Goal: Task Accomplishment & Management: Manage account settings

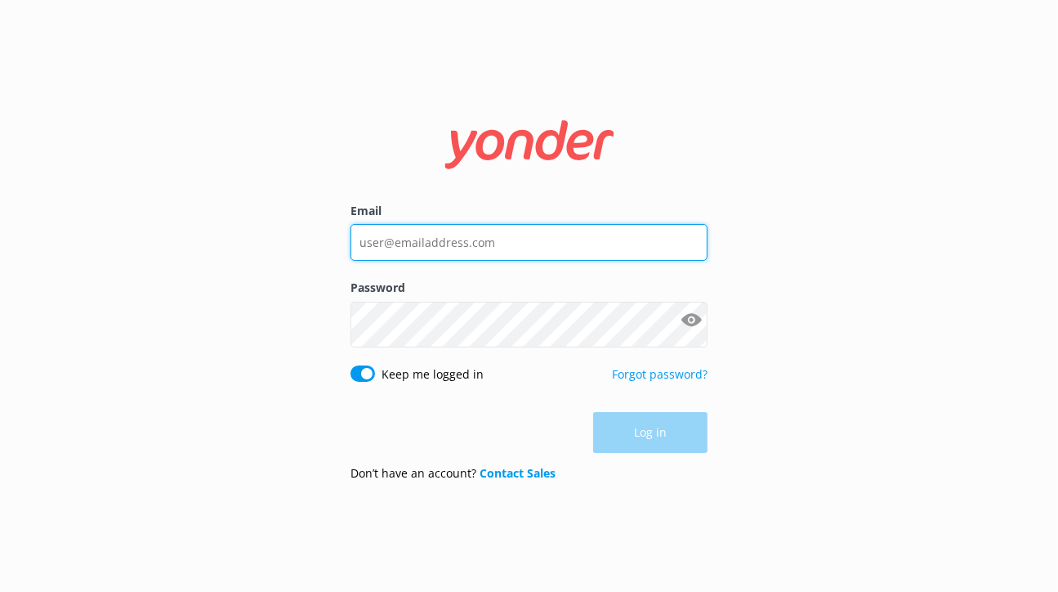
type input "[EMAIL_ADDRESS][DOMAIN_NAME]"
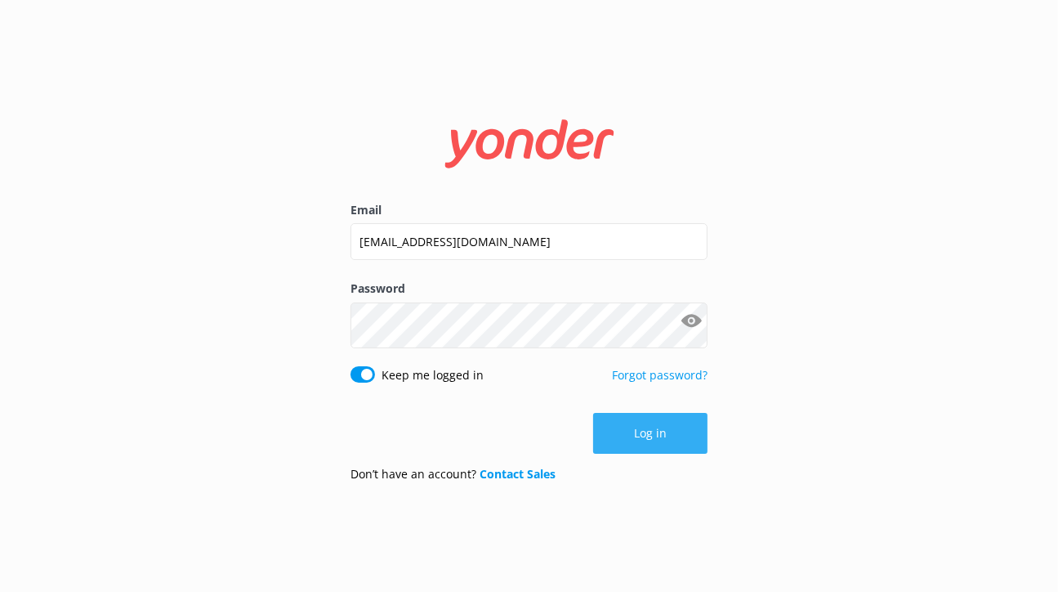
click at [623, 453] on div "Log in" at bounding box center [530, 433] width 358 height 41
click at [623, 453] on button "Log in" at bounding box center [650, 433] width 114 height 41
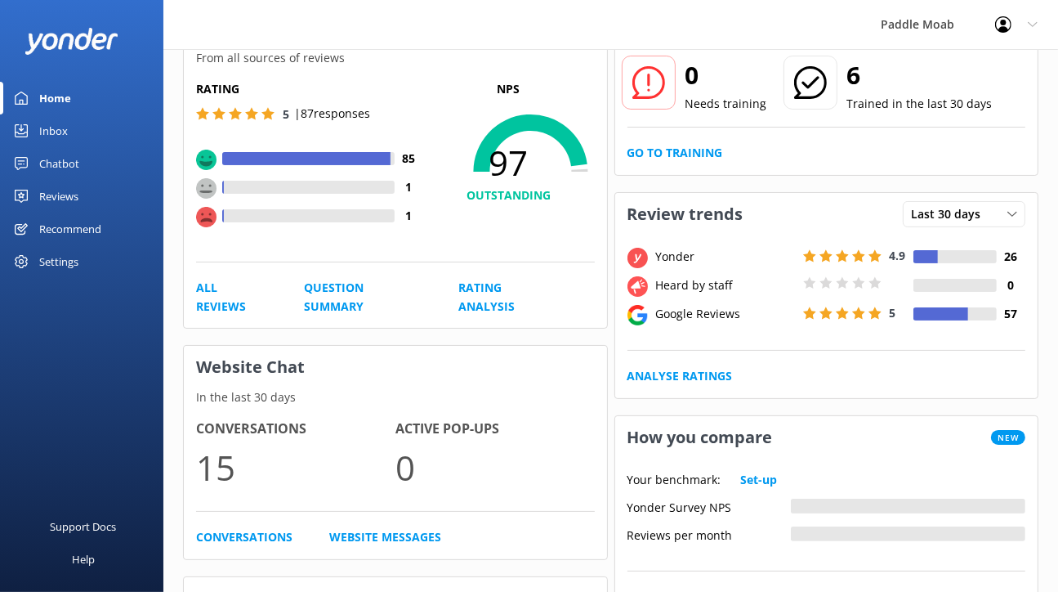
scroll to position [128, 0]
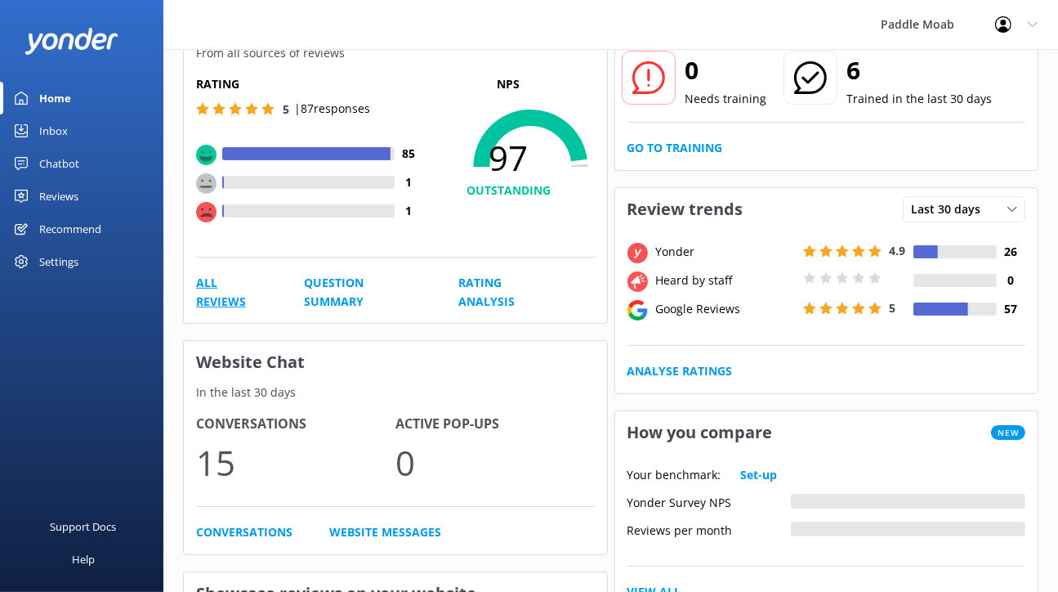
click at [251, 310] on link "All Reviews" at bounding box center [231, 292] width 71 height 37
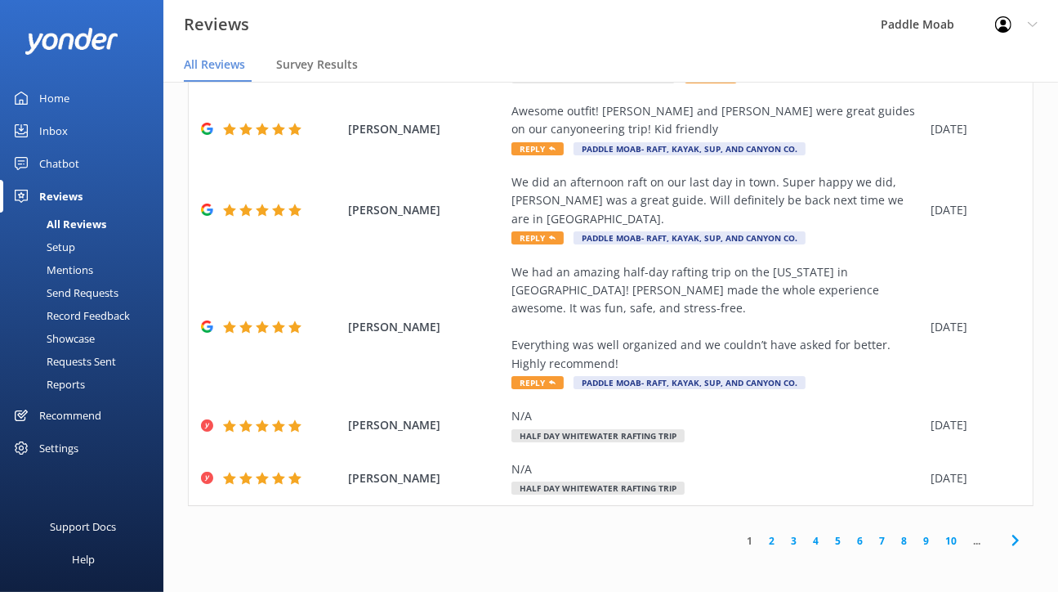
scroll to position [1034, 0]
click at [761, 533] on link "2" at bounding box center [772, 541] width 22 height 16
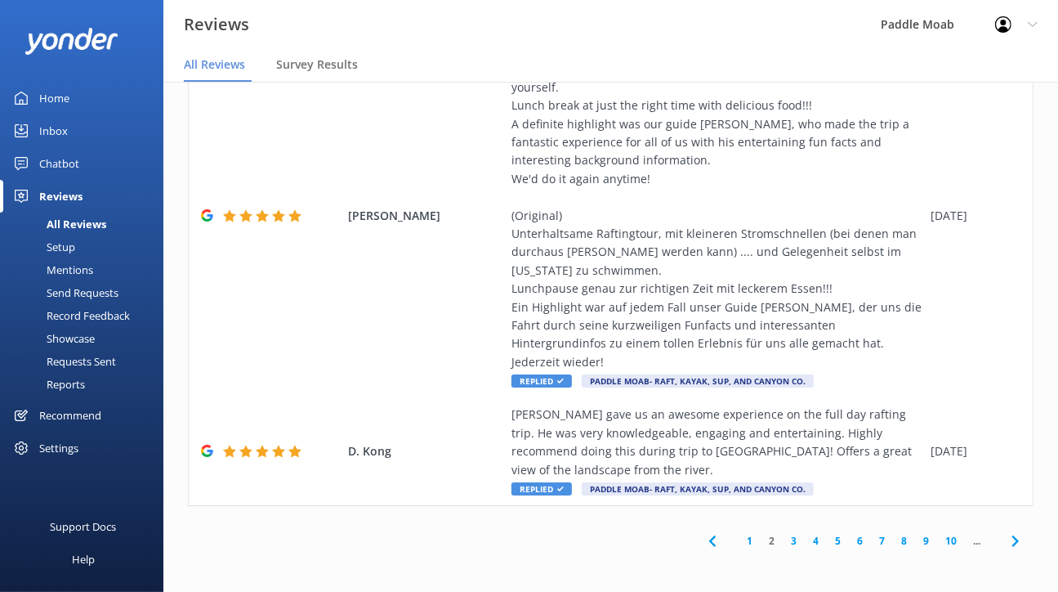
scroll to position [1263, 0]
click at [783, 533] on link "3" at bounding box center [794, 541] width 22 height 16
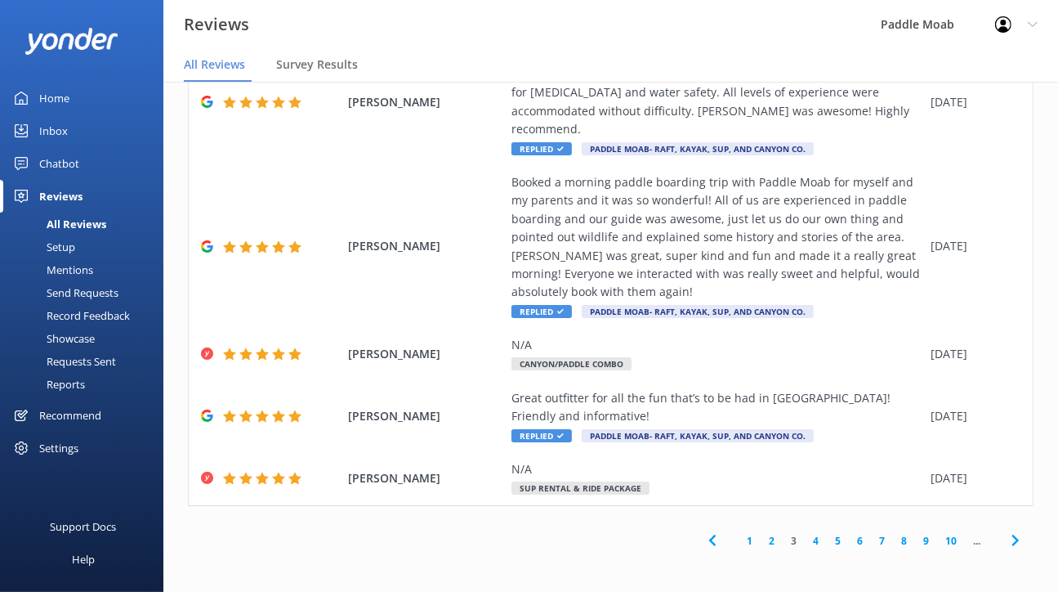
scroll to position [1263, 0]
click at [805, 533] on link "4" at bounding box center [816, 541] width 22 height 16
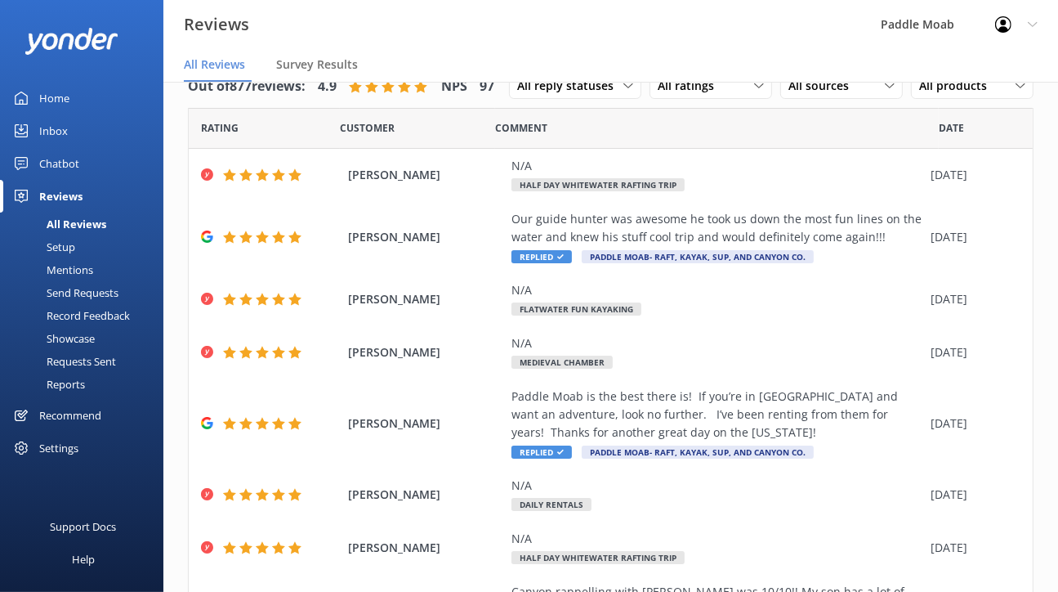
click at [81, 281] on div "Mentions" at bounding box center [51, 269] width 83 height 23
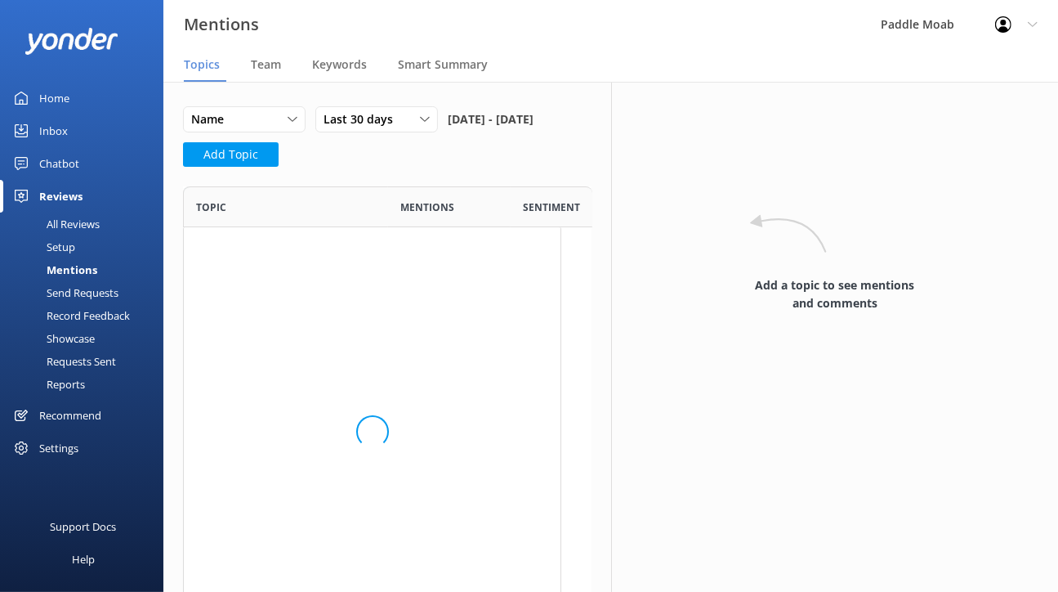
scroll to position [237, 377]
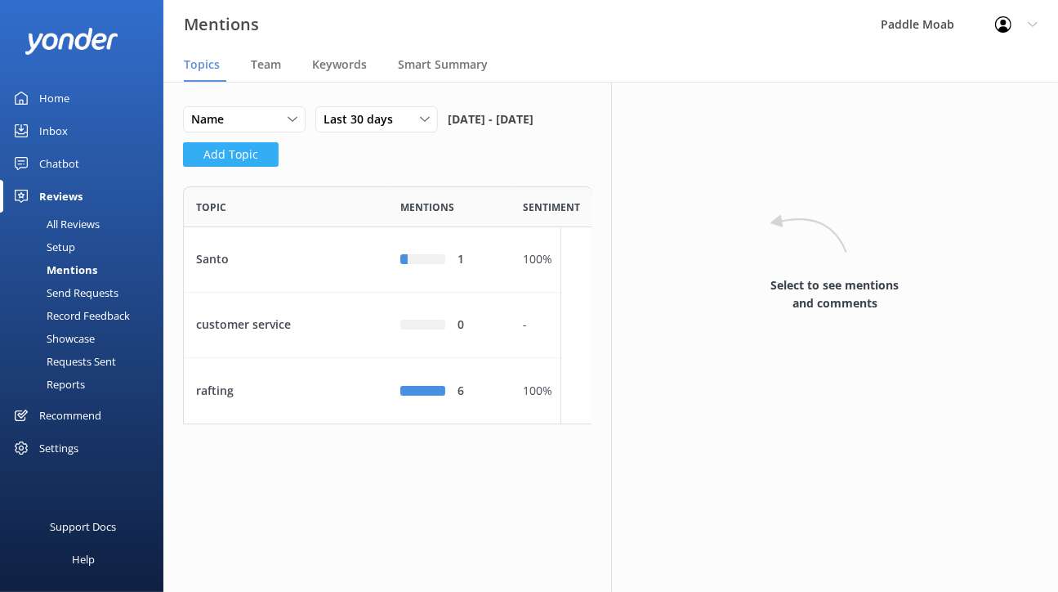
click at [254, 167] on button "Add Topic" at bounding box center [231, 154] width 96 height 25
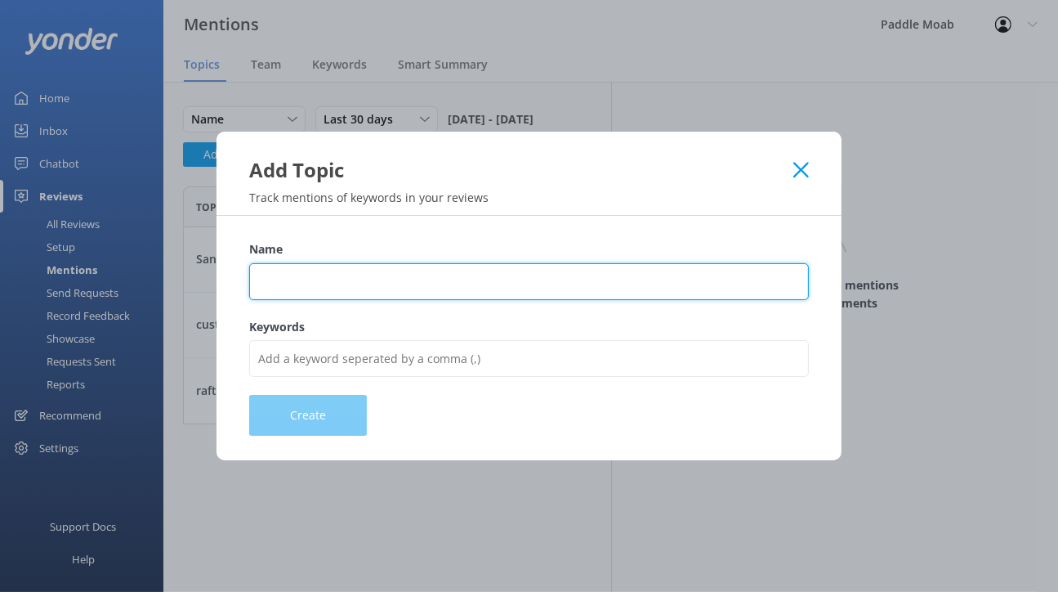
click at [249, 278] on input "Name" at bounding box center [529, 281] width 560 height 37
type input "rent and ride"
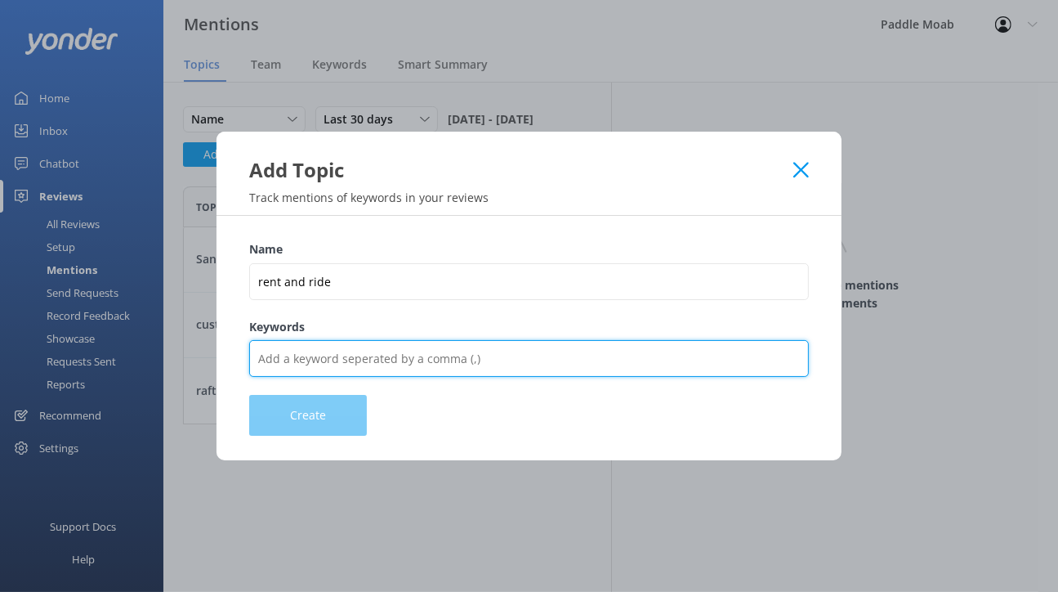
click at [267, 377] on input "Keywords" at bounding box center [529, 358] width 560 height 37
type input "rent, ride, shuttle"
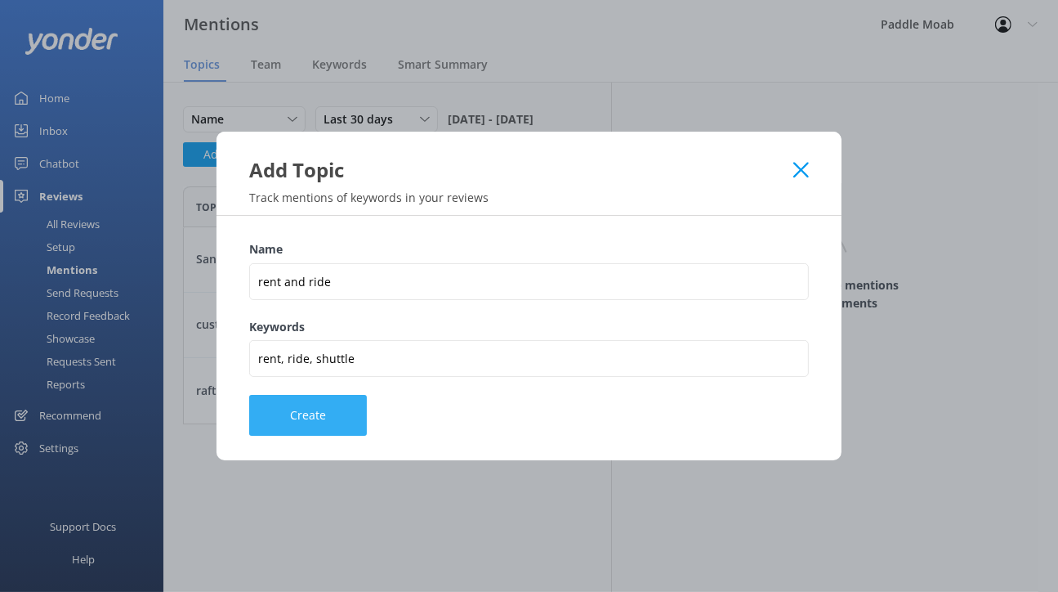
click at [226, 460] on div "Name rent and ride Keywords rent, ride, shuttle Create" at bounding box center [529, 338] width 625 height 244
click at [249, 435] on button "Create" at bounding box center [308, 415] width 118 height 41
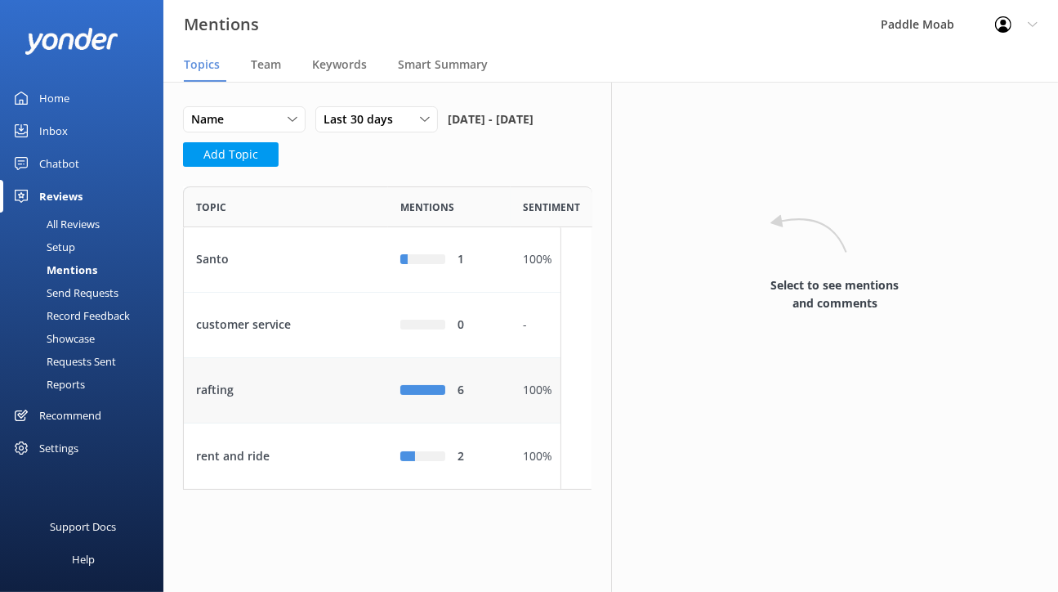
scroll to position [26, 0]
click at [287, 489] on div "rent and ride" at bounding box center [286, 455] width 204 height 65
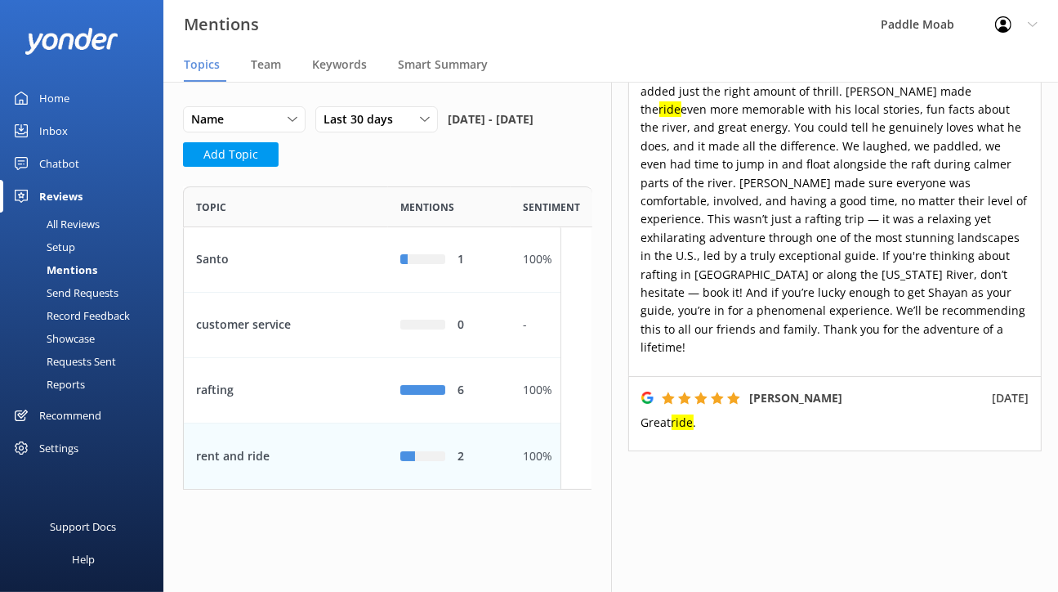
scroll to position [542, 0]
click at [388, 489] on div "rent and ride" at bounding box center [286, 455] width 204 height 65
click at [296, 489] on div "rent and ride" at bounding box center [286, 455] width 204 height 65
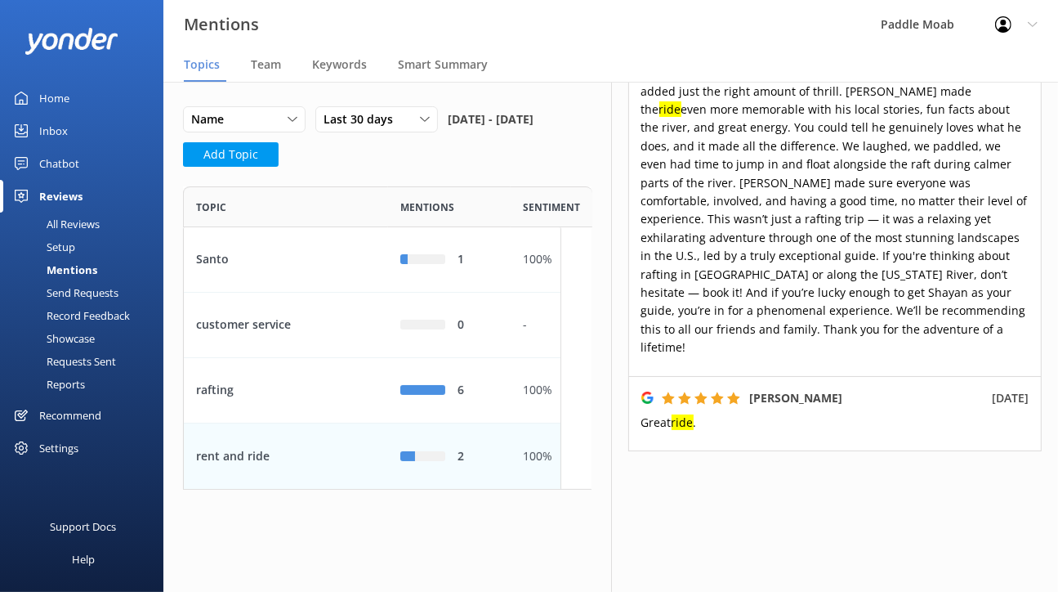
click at [580, 465] on div "100%" at bounding box center [551, 456] width 57 height 18
click at [279, 167] on button "Add Topic" at bounding box center [231, 154] width 96 height 25
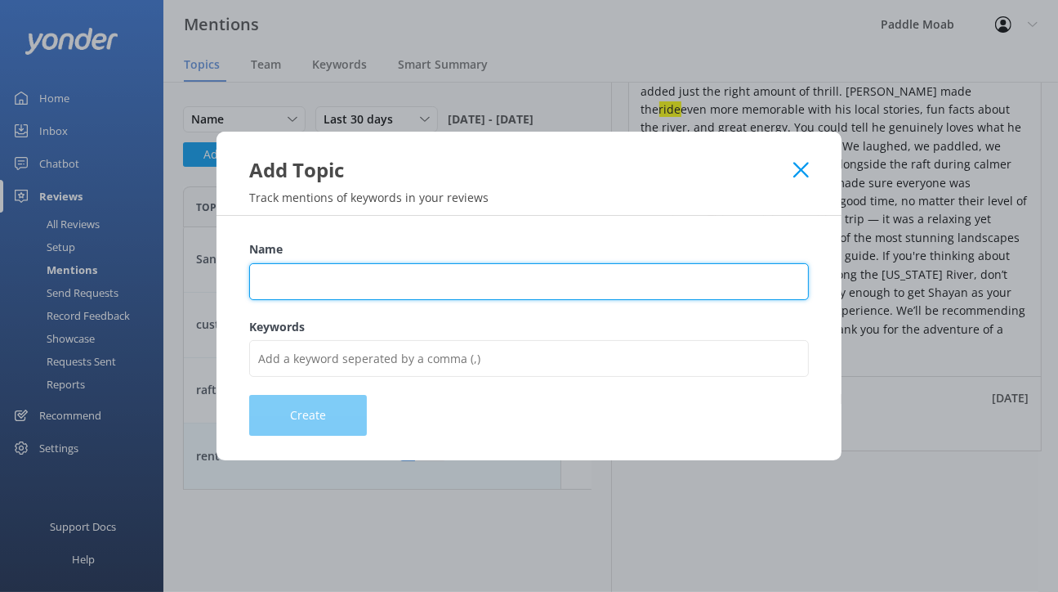
click at [280, 275] on input "Name" at bounding box center [529, 281] width 560 height 37
type input "rental"
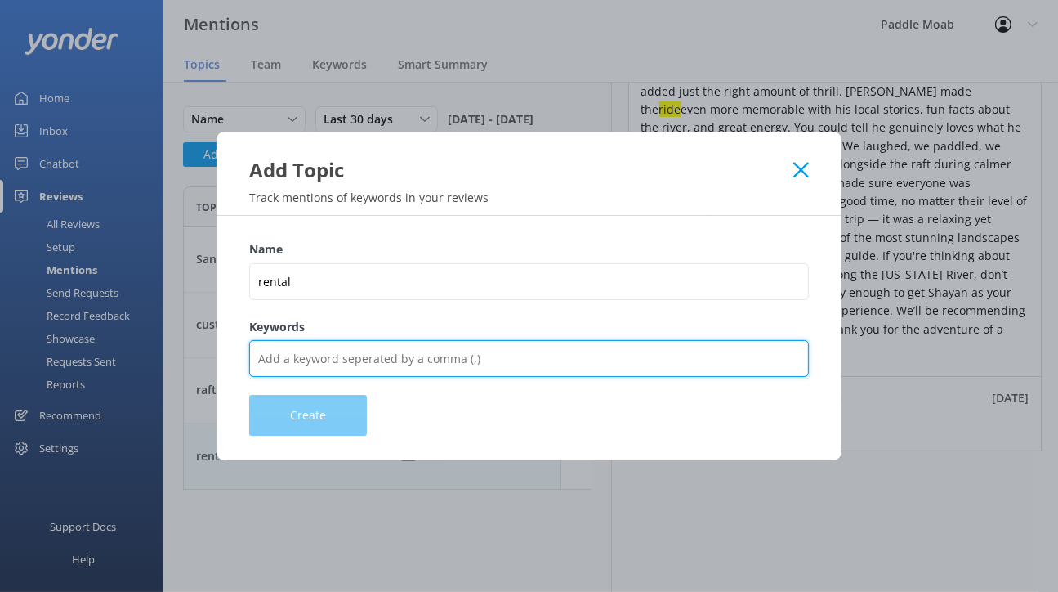
click at [286, 368] on input "Keywords" at bounding box center [529, 358] width 560 height 37
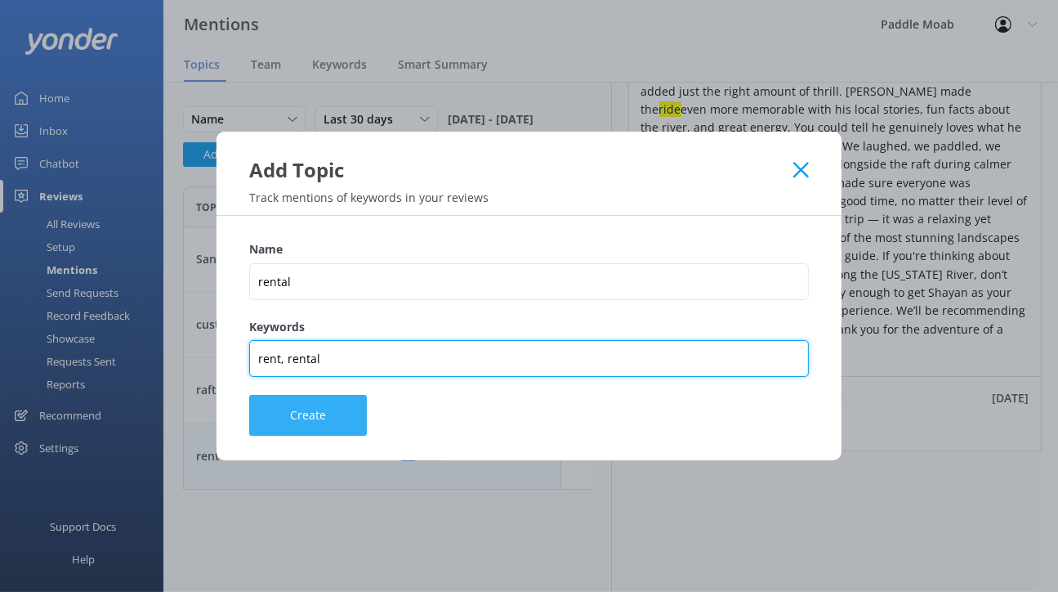
type input "rent, rental"
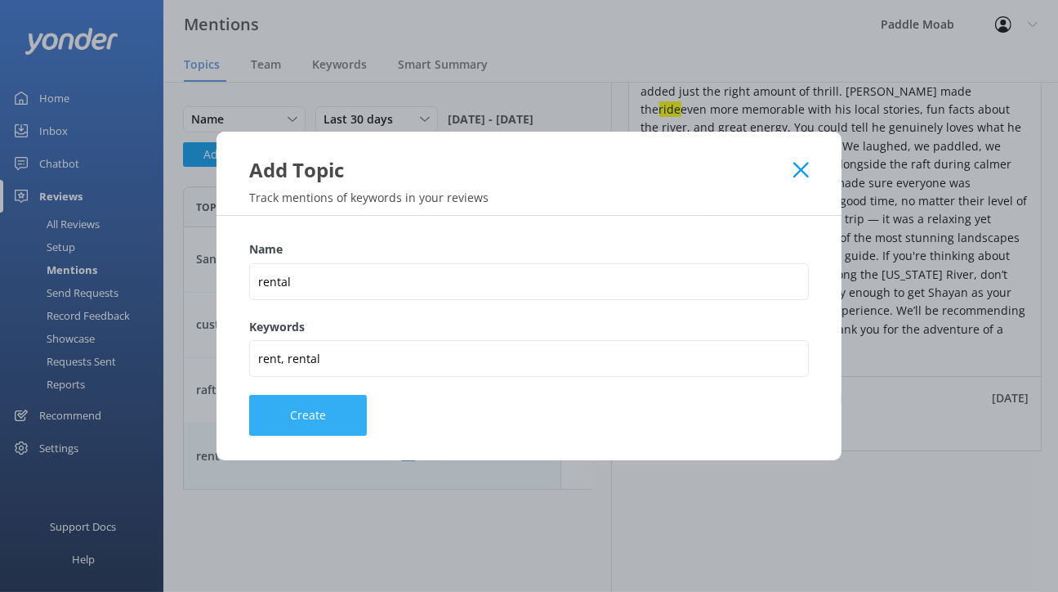
click at [250, 435] on button "Create" at bounding box center [308, 415] width 118 height 41
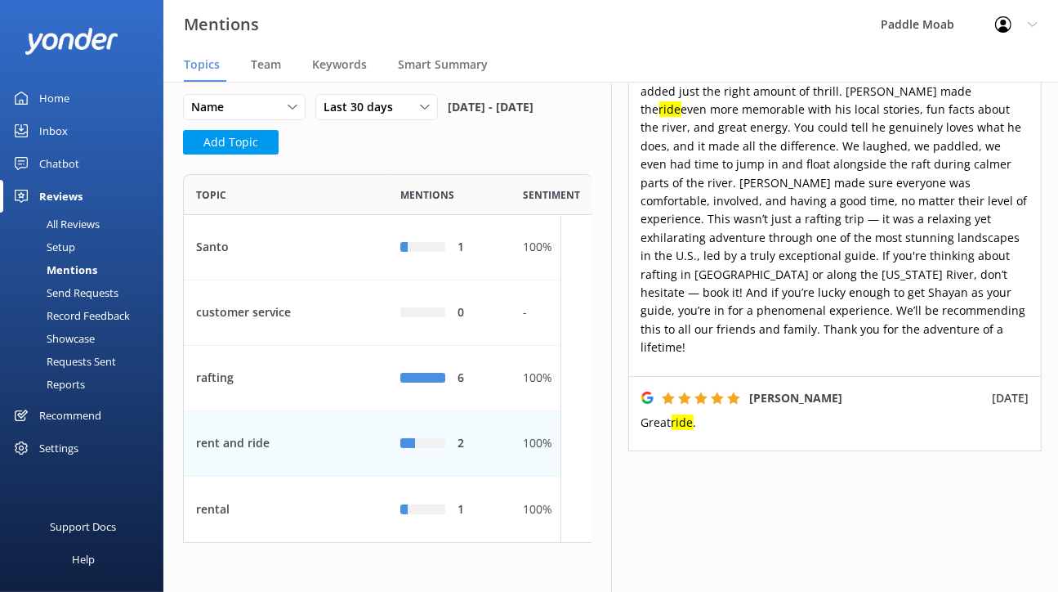
scroll to position [106, 0]
click at [70, 431] on div "Recommend" at bounding box center [70, 415] width 62 height 33
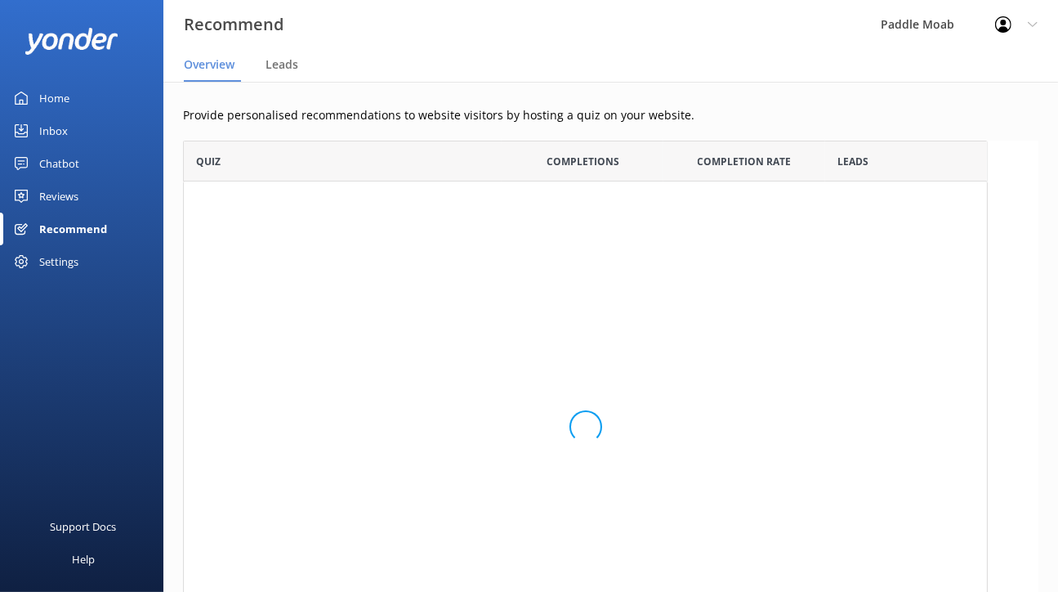
scroll to position [531, 805]
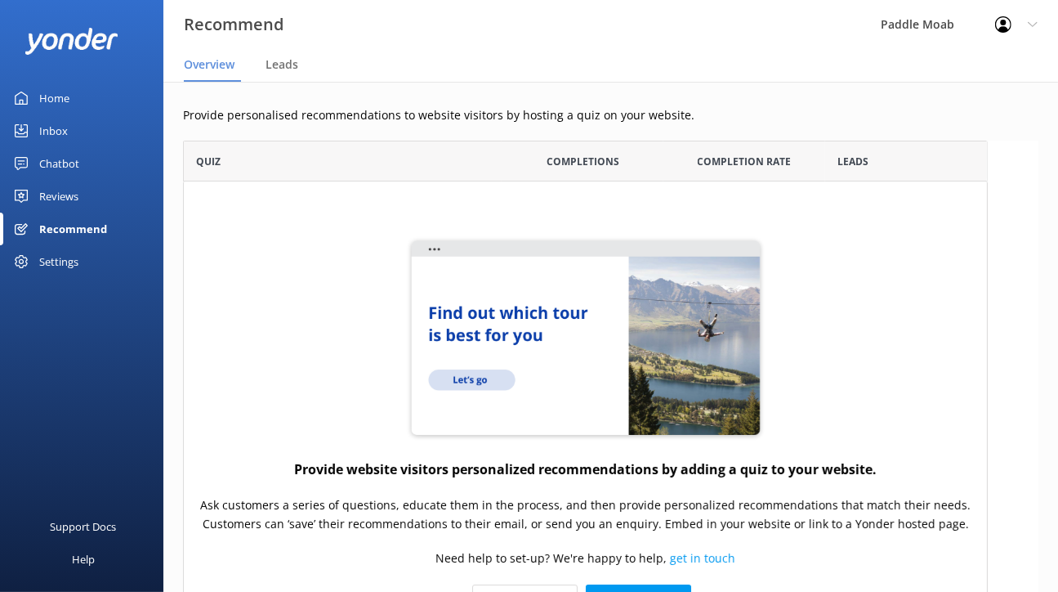
click at [69, 114] on div "Home" at bounding box center [54, 98] width 30 height 33
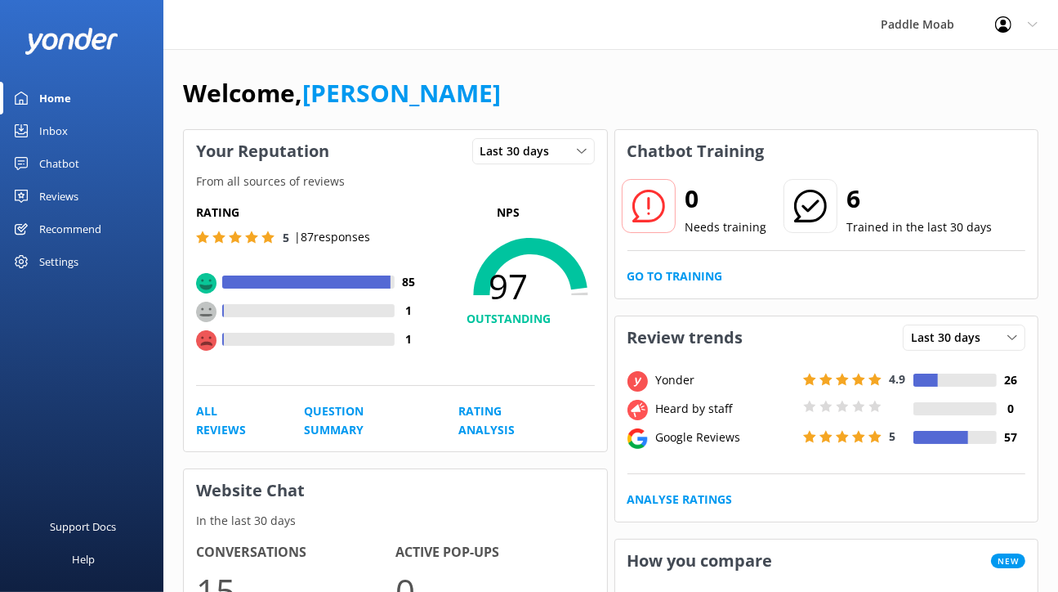
scroll to position [127, 0]
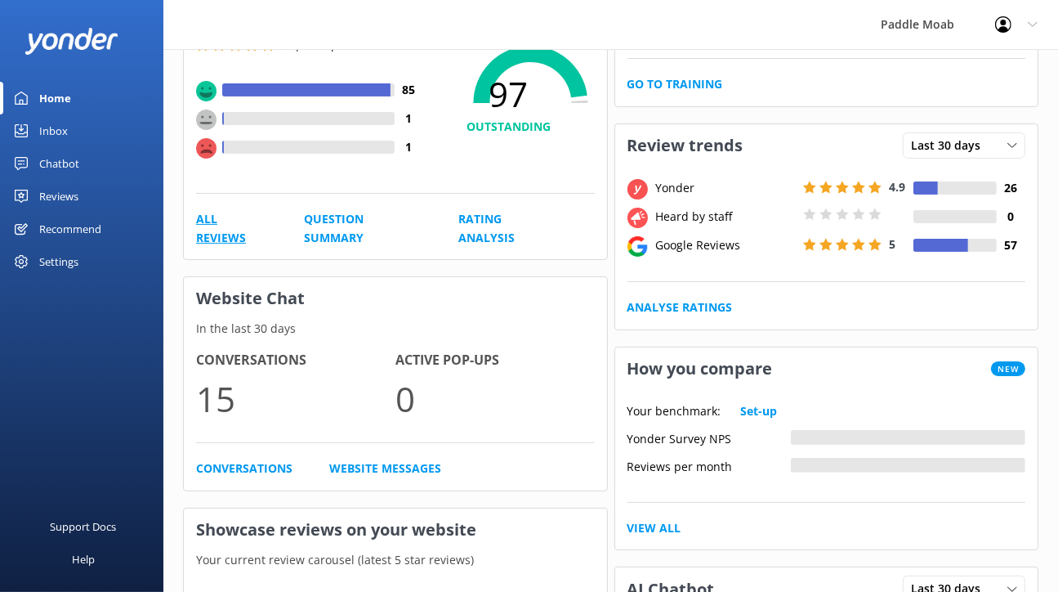
click at [265, 247] on link "All Reviews" at bounding box center [231, 228] width 71 height 37
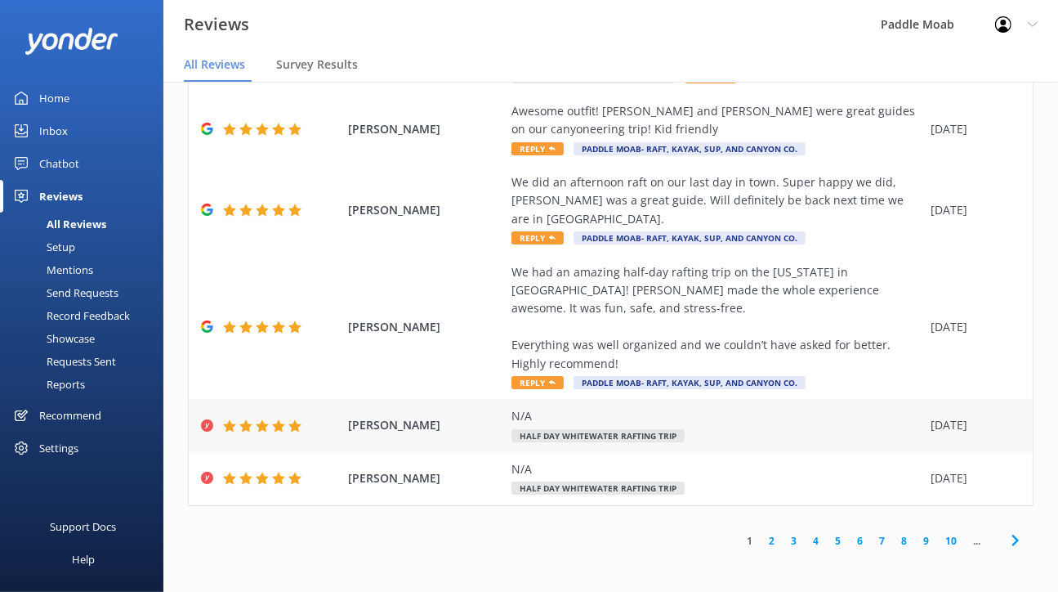
scroll to position [1034, 0]
click at [761, 533] on link "2" at bounding box center [772, 541] width 22 height 16
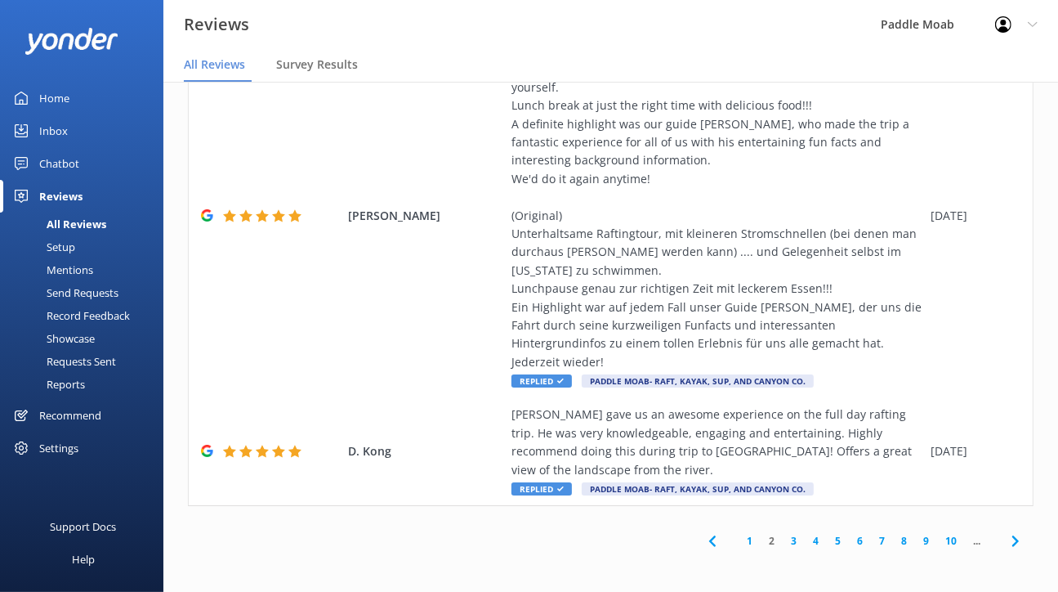
scroll to position [841, 0]
